Goal: Task Accomplishment & Management: Manage account settings

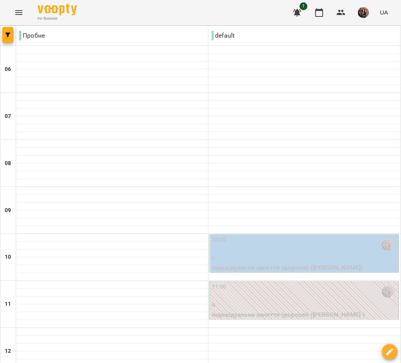
scroll to position [534, 0]
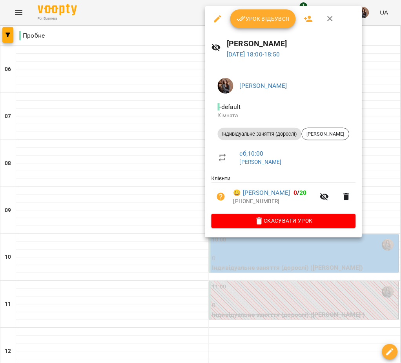
click at [253, 8] on div "Урок відбувся" at bounding box center [283, 18] width 157 height 25
click at [250, 21] on span "Урок відбувся" at bounding box center [262, 18] width 53 height 9
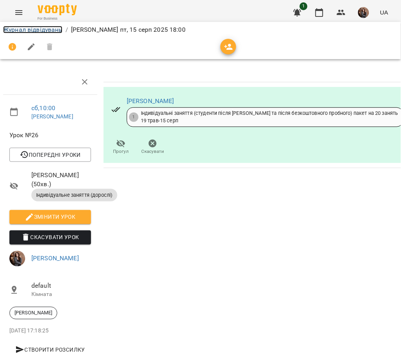
click at [37, 30] on link "Журнал відвідувань" at bounding box center [32, 29] width 59 height 7
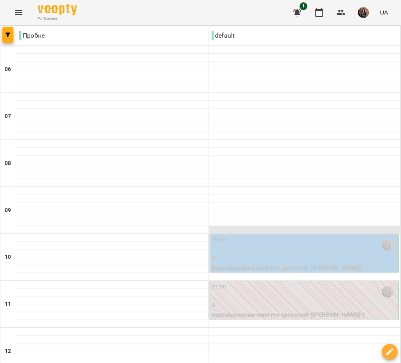
scroll to position [534, 0]
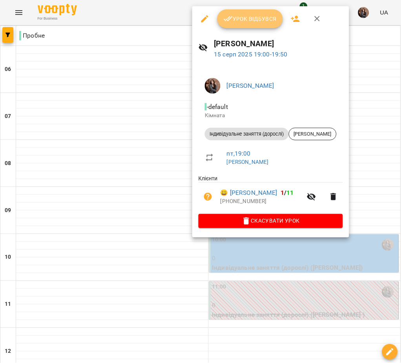
click at [231, 17] on icon "button" at bounding box center [227, 18] width 9 height 5
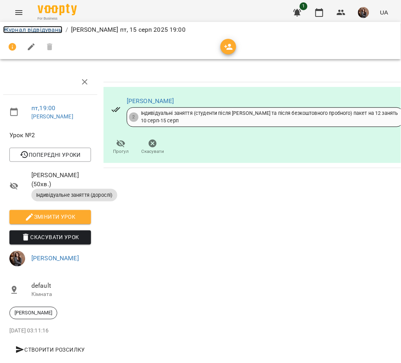
click at [20, 30] on link "Журнал відвідувань" at bounding box center [32, 29] width 59 height 7
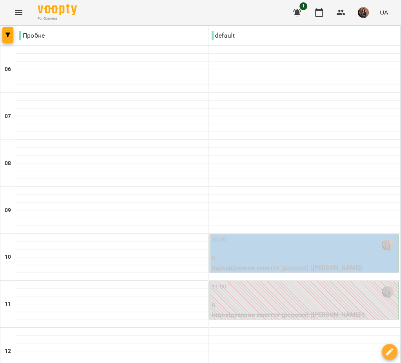
scroll to position [534, 0]
